Goal: Information Seeking & Learning: Learn about a topic

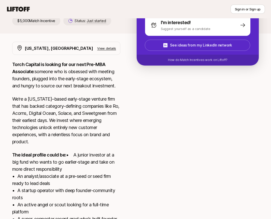
scroll to position [161, 0]
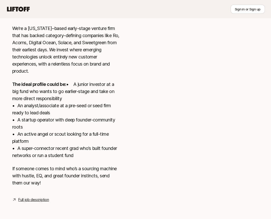
click at [29, 200] on link "Full job description" at bounding box center [33, 200] width 31 height 6
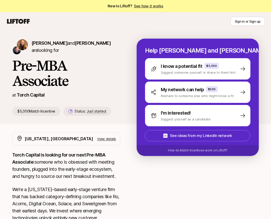
click at [30, 21] on icon at bounding box center [18, 21] width 24 height 7
click at [143, 8] on span "New to Liftoff? See how it works" at bounding box center [135, 6] width 55 height 6
click at [143, 6] on link "See how it works" at bounding box center [149, 6] width 30 height 4
